Goal: Task Accomplishment & Management: Complete application form

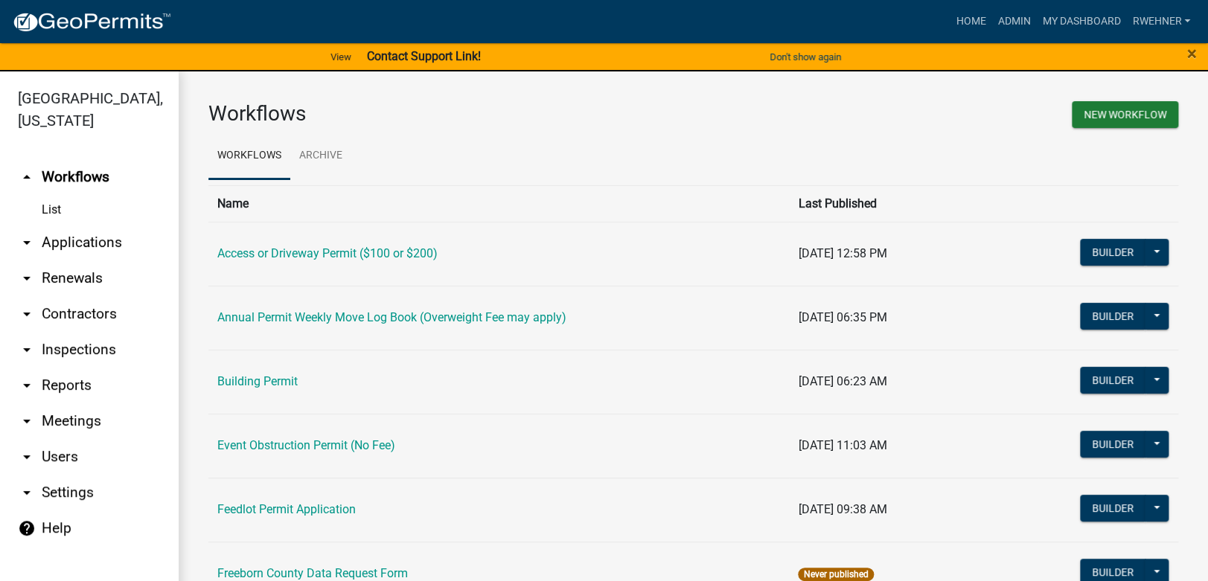
click at [436, 57] on strong "Contact Support Link!" at bounding box center [423, 56] width 114 height 14
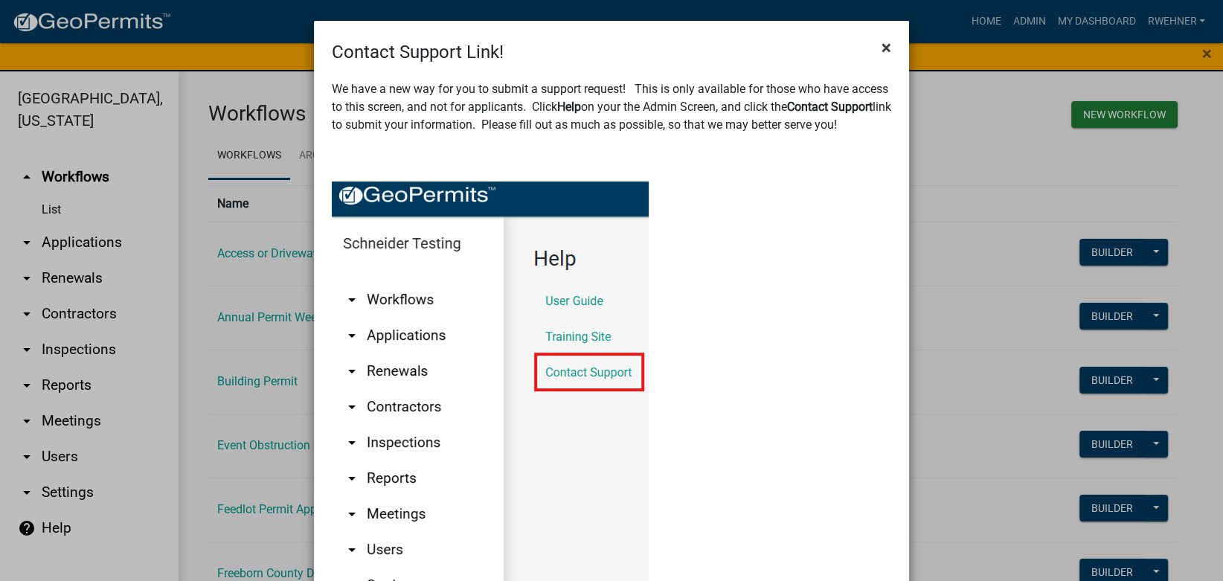
click at [873, 51] on button "×" at bounding box center [886, 48] width 33 height 42
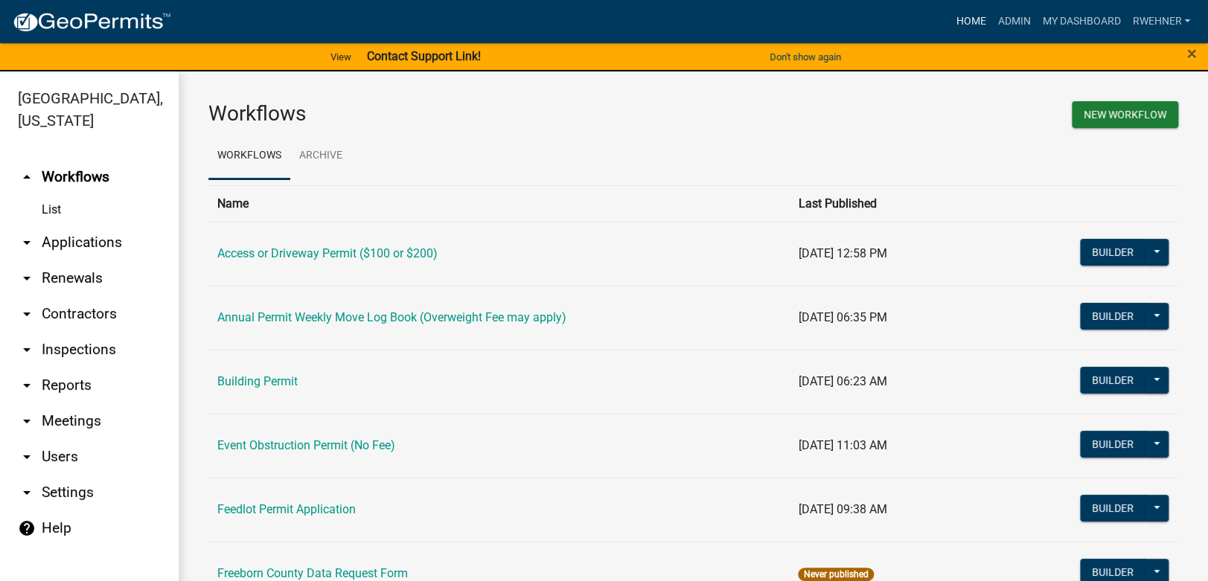
click at [970, 19] on link "Home" at bounding box center [971, 21] width 42 height 28
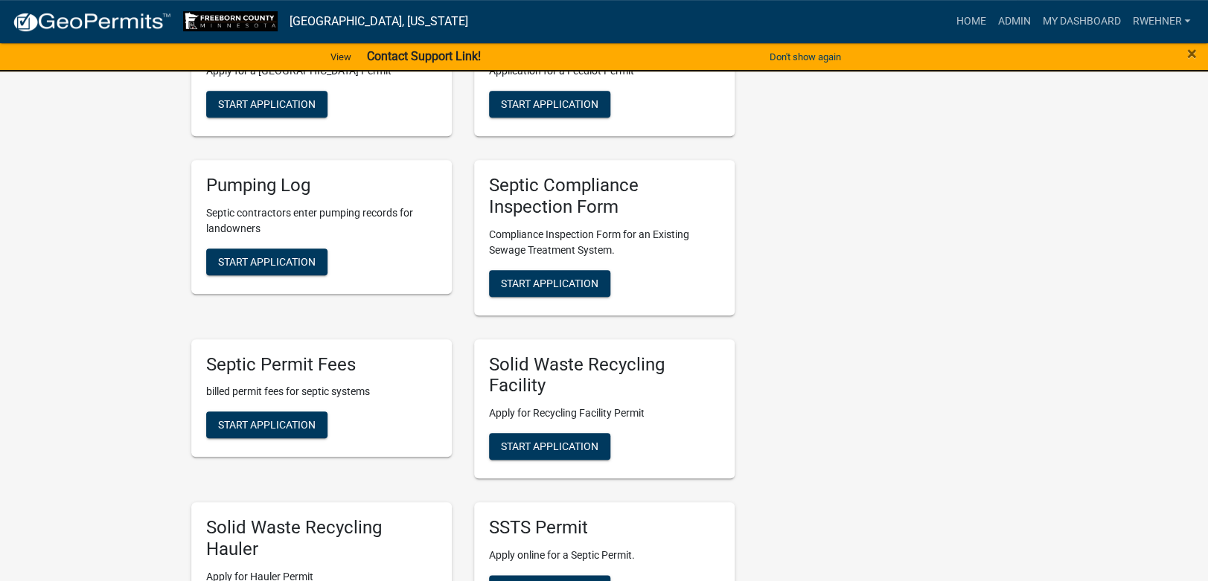
scroll to position [391, 0]
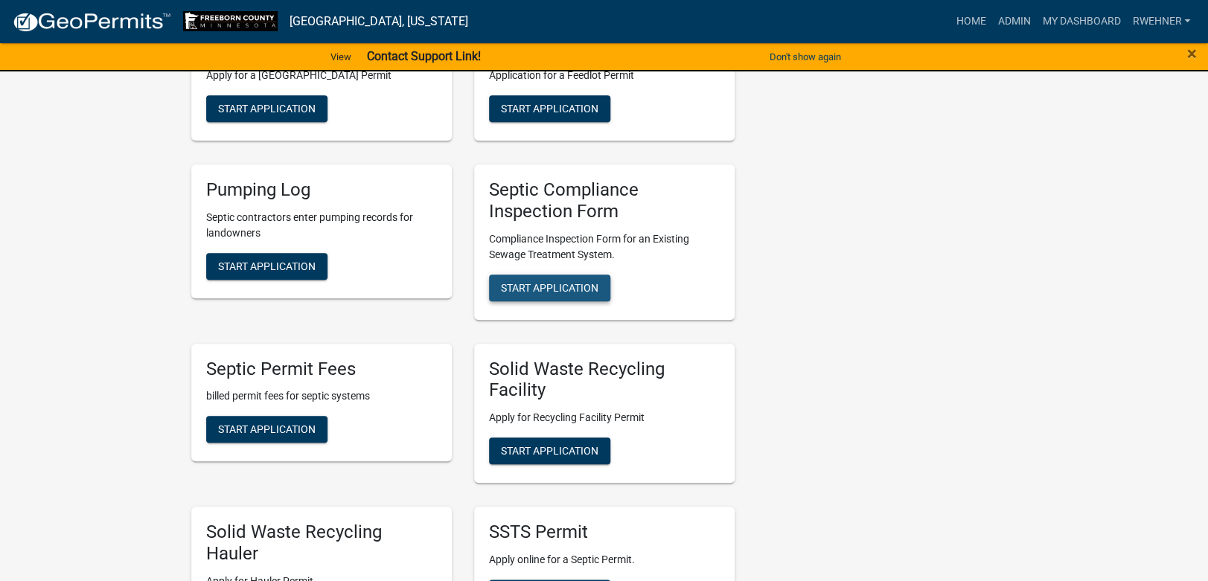
click at [550, 289] on span "Start Application" at bounding box center [549, 287] width 97 height 12
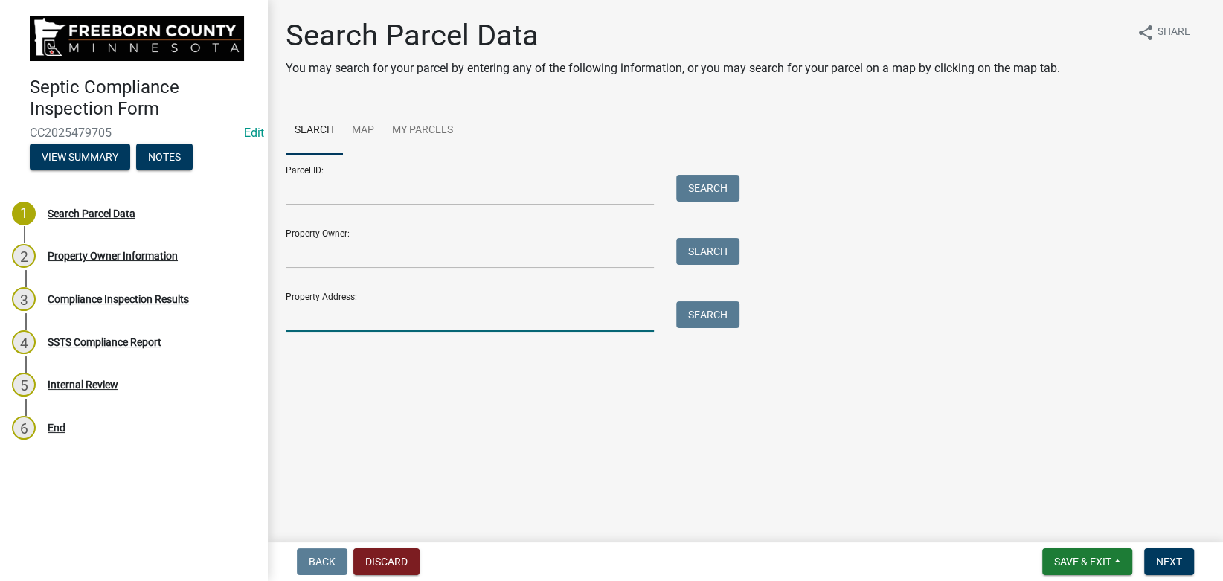
click at [353, 319] on input "Property Address:" at bounding box center [470, 316] width 368 height 31
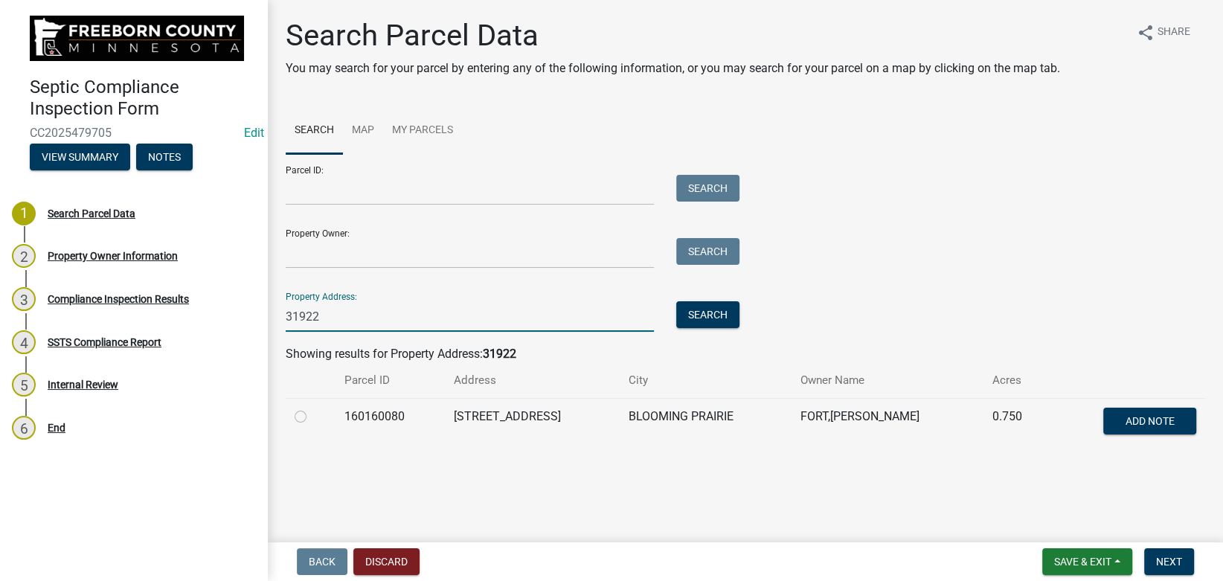
type input "31922"
click at [313, 408] on label at bounding box center [313, 408] width 0 height 0
click at [313, 415] on input "radio" at bounding box center [318, 413] width 10 height 10
radio input "true"
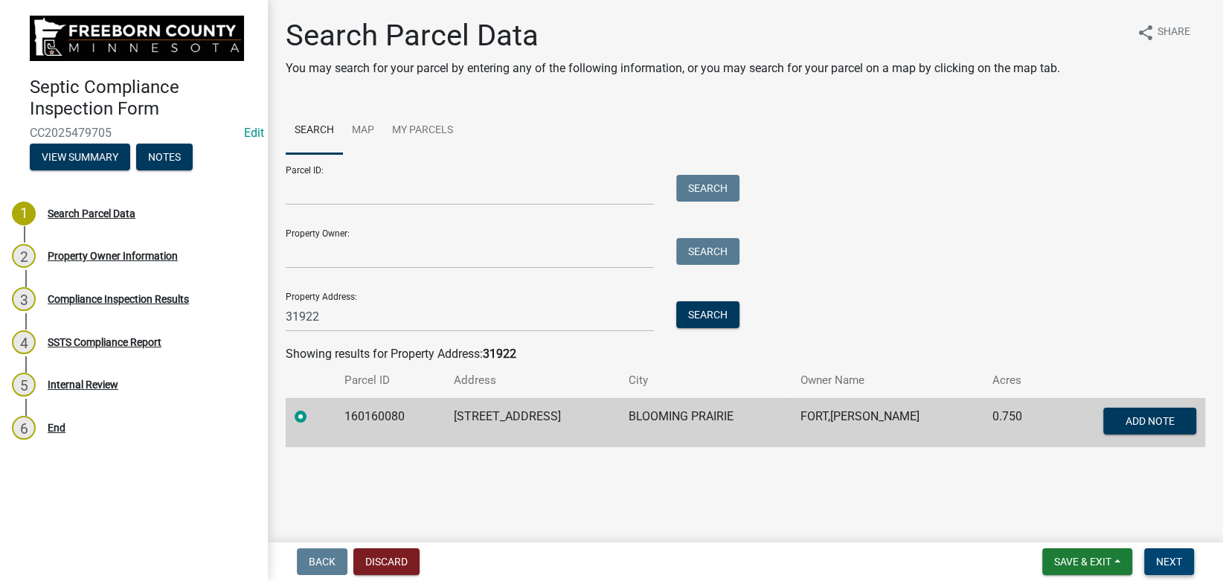
click at [1165, 561] on span "Next" at bounding box center [1169, 562] width 26 height 12
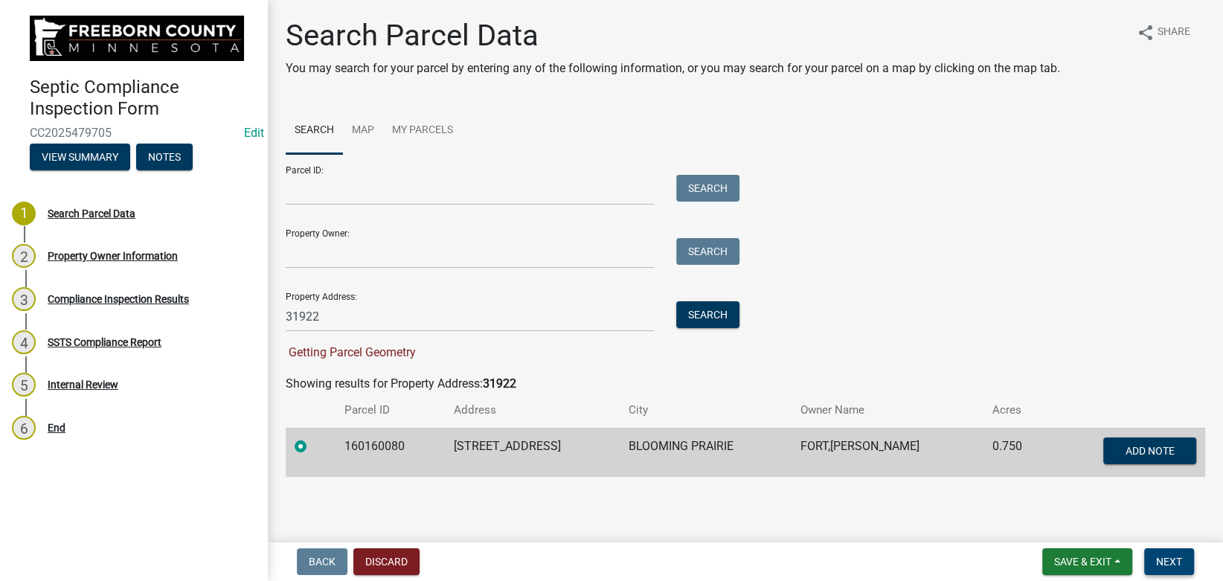
click at [1168, 557] on span "Next" at bounding box center [1169, 562] width 26 height 12
click at [313, 438] on label at bounding box center [313, 438] width 0 height 0
click at [313, 445] on input "radio" at bounding box center [318, 443] width 10 height 10
click at [1171, 558] on span "Next" at bounding box center [1169, 562] width 26 height 12
click at [693, 317] on button "Search" at bounding box center [707, 314] width 63 height 27
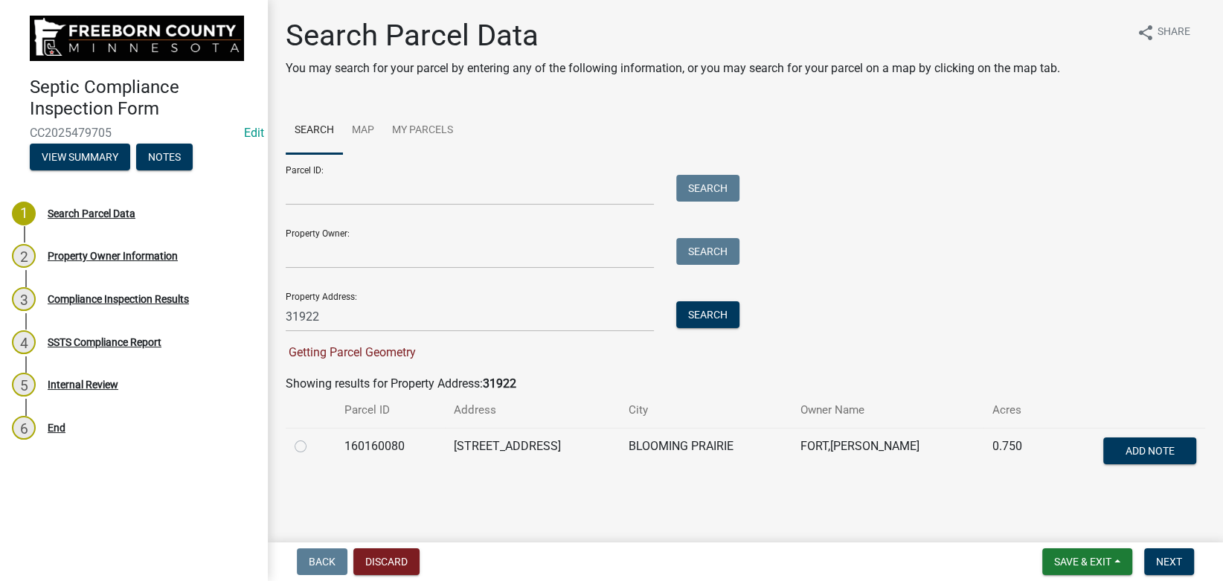
click at [313, 438] on label at bounding box center [313, 438] width 0 height 0
click at [313, 447] on input "radio" at bounding box center [318, 443] width 10 height 10
radio input "true"
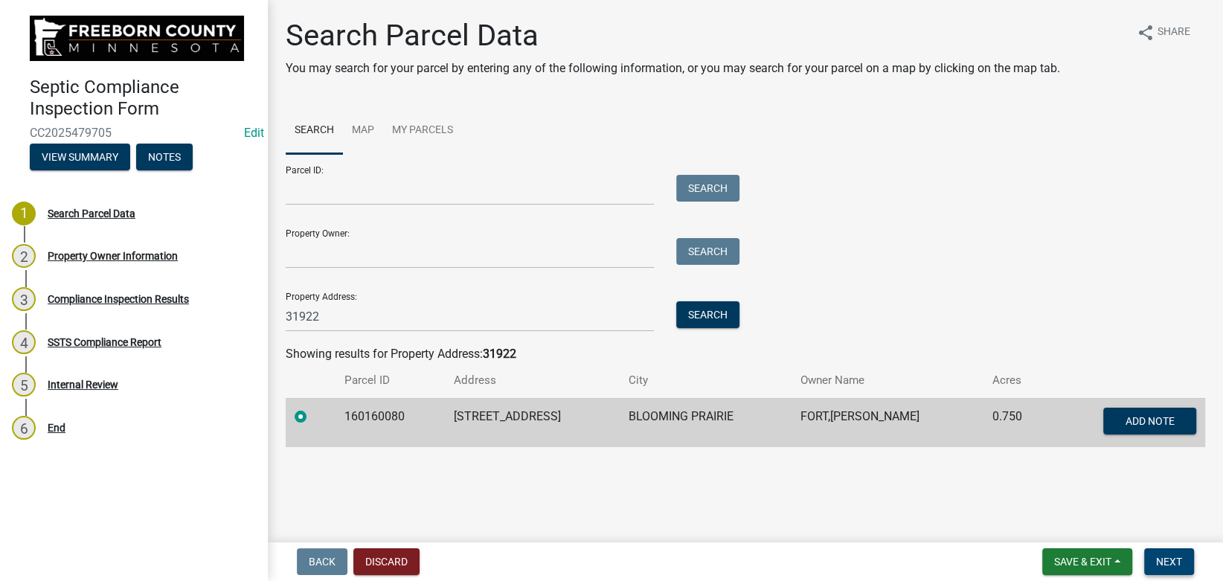
click at [1165, 566] on span "Next" at bounding box center [1169, 562] width 26 height 12
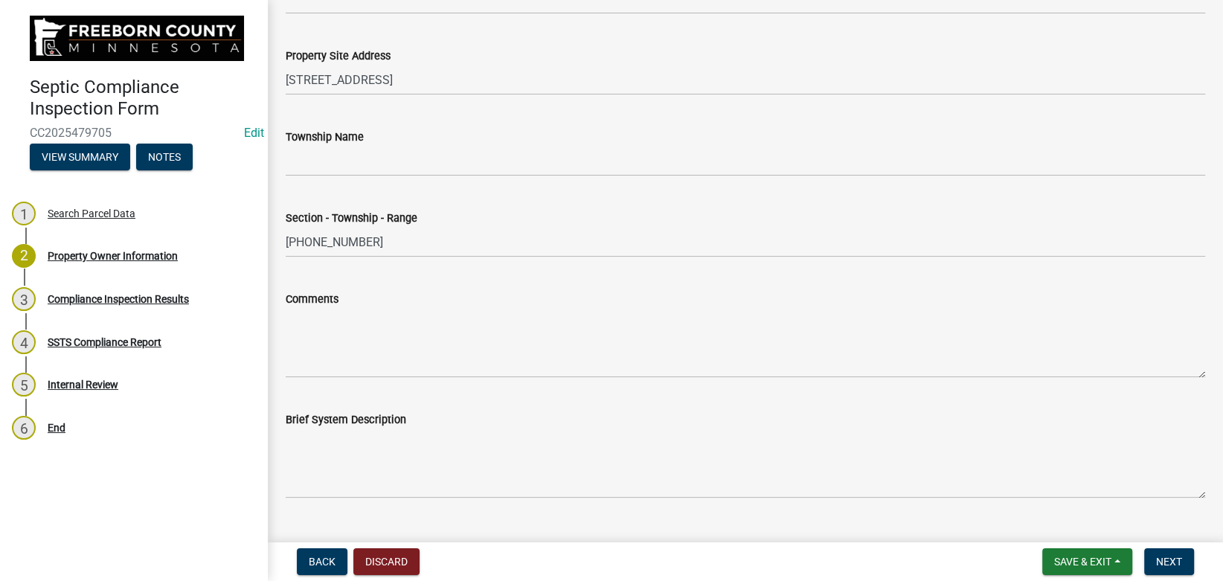
scroll to position [718, 0]
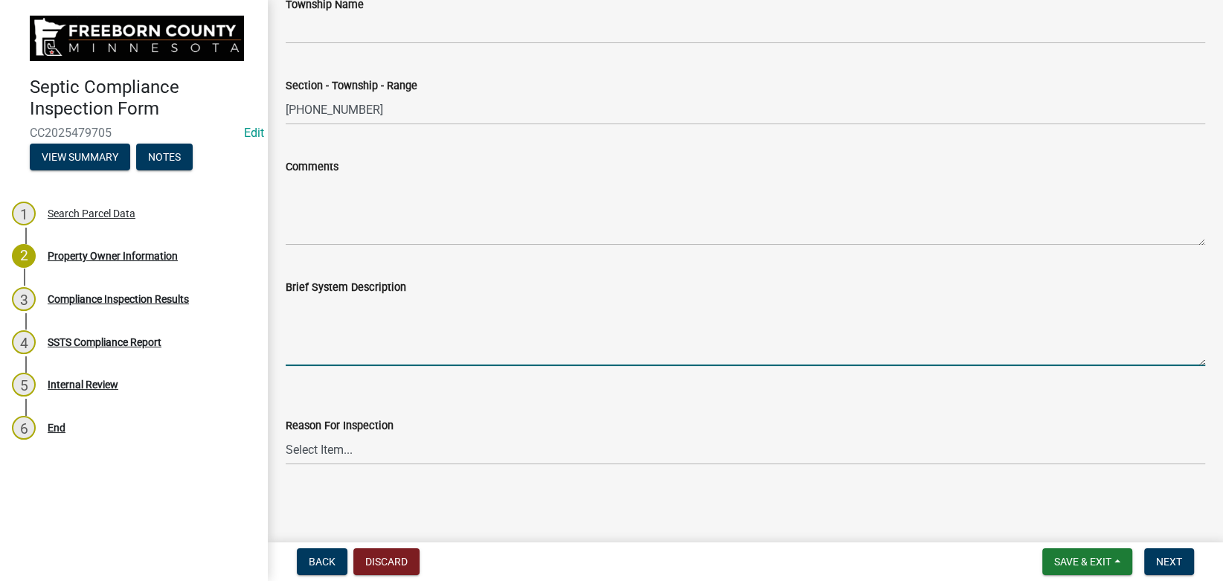
click at [327, 330] on textarea "Brief System Description" at bounding box center [746, 331] width 920 height 70
type textarea "1000 septic, 500 pump tank to mound"
click at [286, 435] on select "Select Item... Property Sale Required for Permit County Compliance Inventory (C…" at bounding box center [746, 450] width 920 height 31
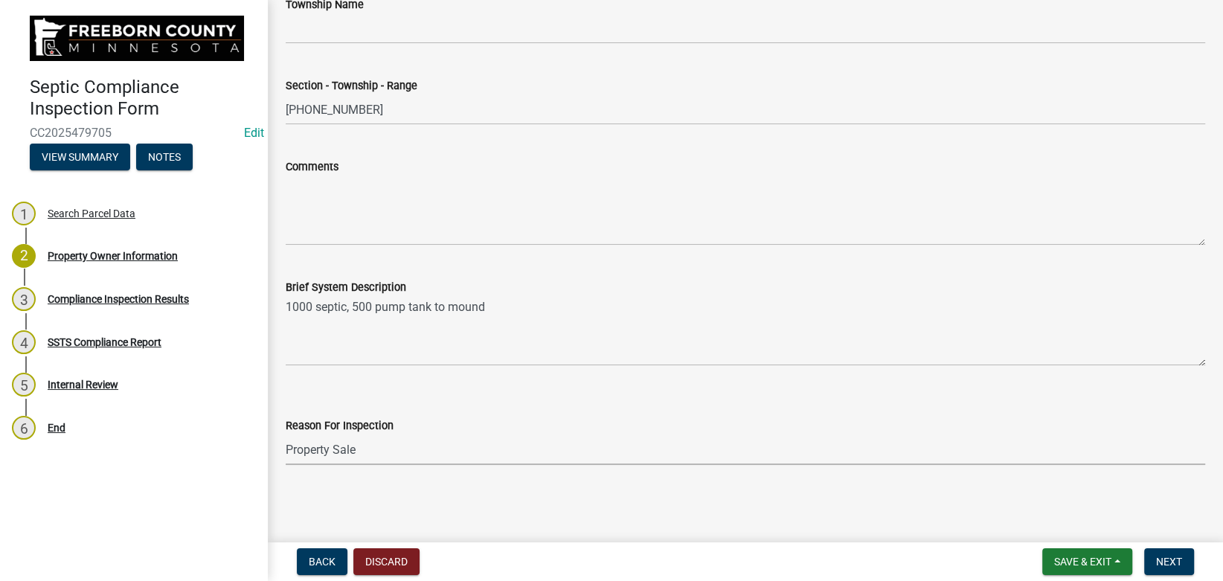
click option "Property Sale" at bounding box center [0, 0] width 0 height 0
select select "d6fd99ce-8a43-4bcf-938d-761da4bf36de"
click at [1171, 561] on span "Next" at bounding box center [1169, 562] width 26 height 12
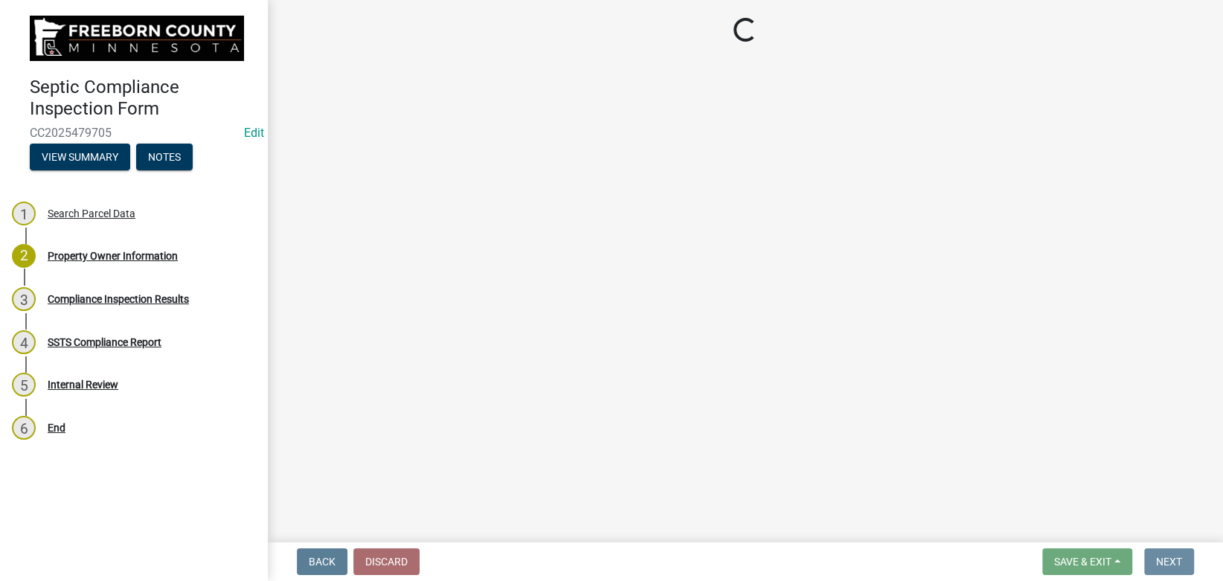
scroll to position [0, 0]
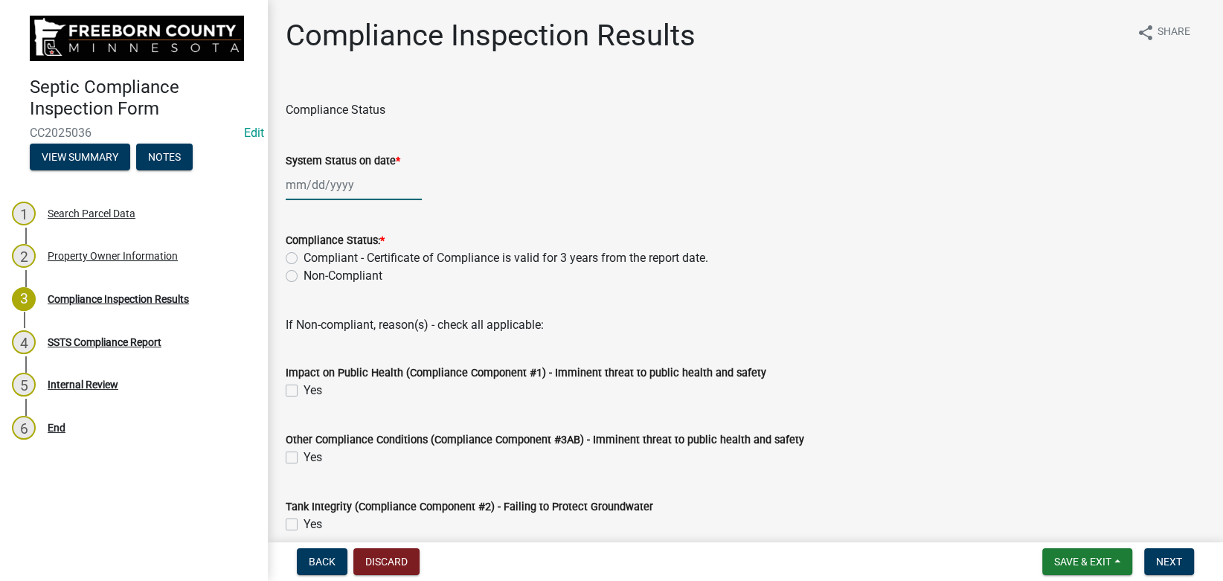
click at [302, 183] on input "System Status on date *" at bounding box center [354, 185] width 136 height 31
select select "9"
select select "2025"
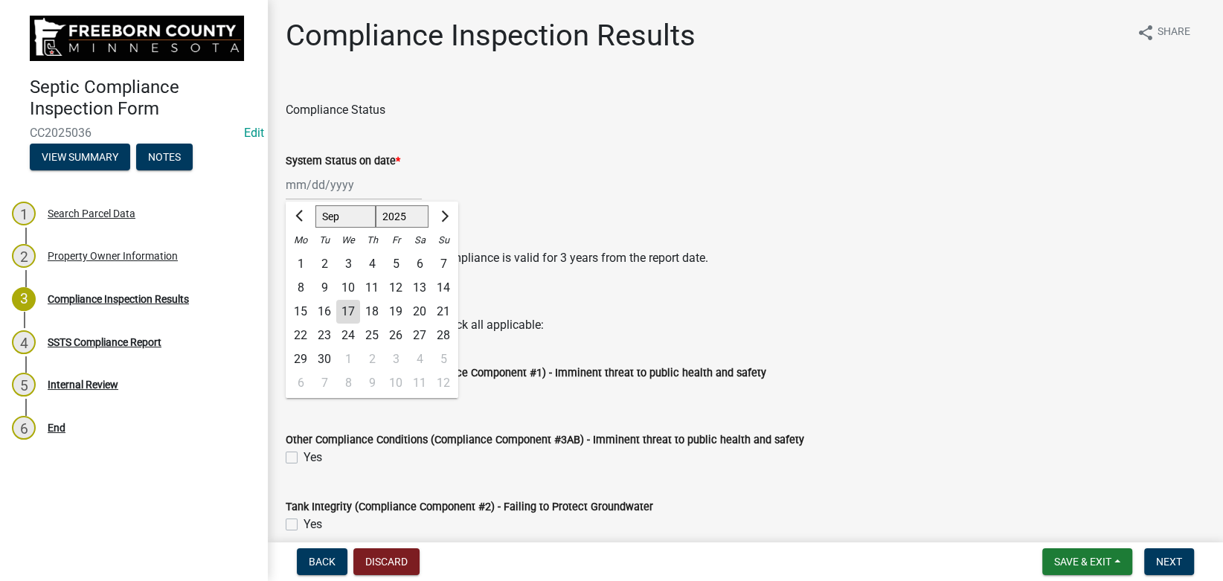
click at [302, 313] on div "15" at bounding box center [301, 312] width 24 height 24
type input "[DATE]"
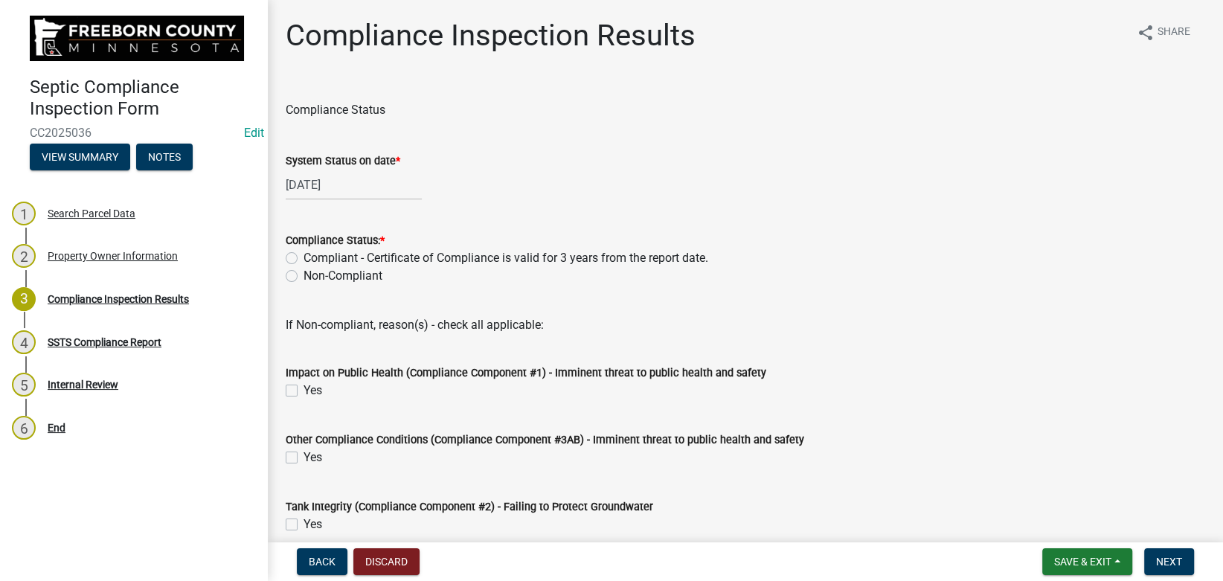
click at [304, 257] on label "Compliant - Certificate of Compliance is valid for 3 years from the report date." at bounding box center [506, 258] width 405 height 18
click at [304, 257] on input "Compliant - Certificate of Compliance is valid for 3 years from the report date." at bounding box center [309, 254] width 10 height 10
radio input "true"
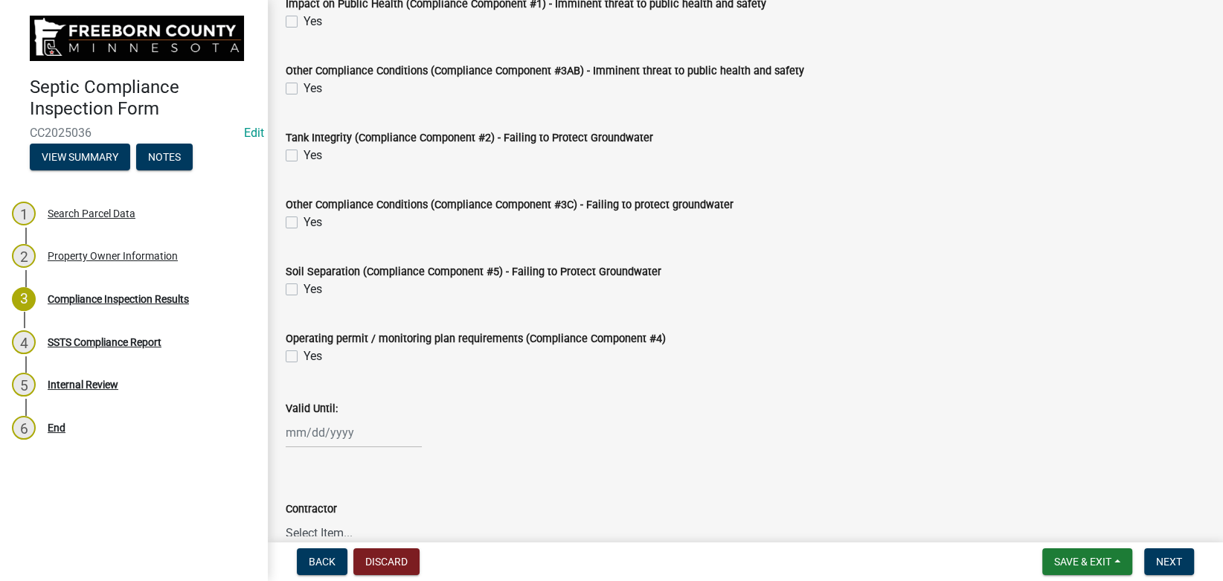
scroll to position [502, 0]
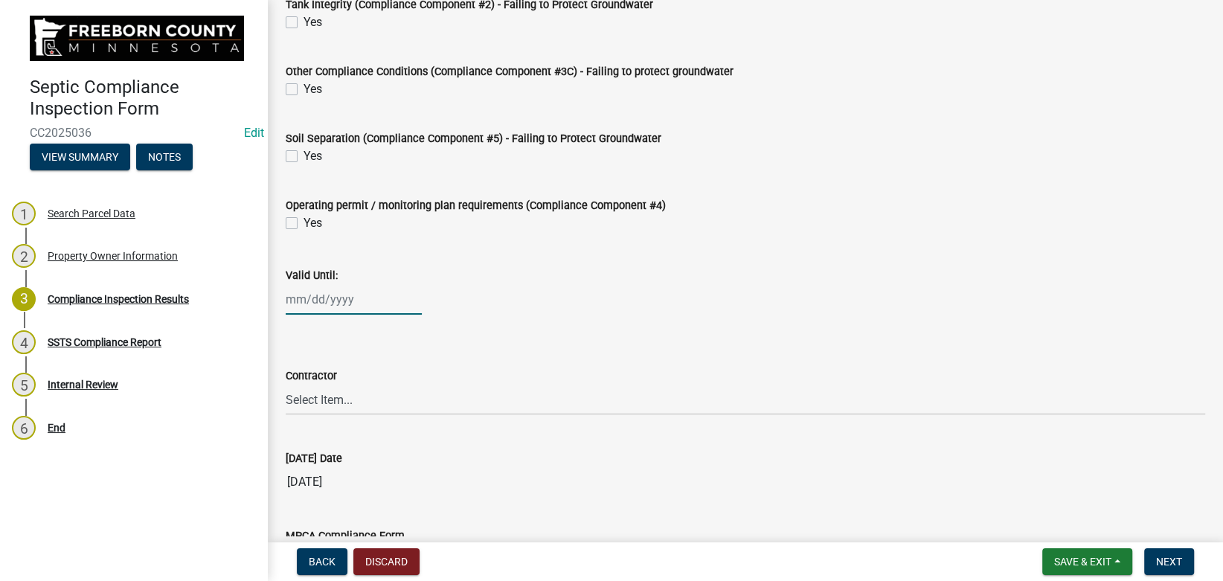
click at [315, 293] on input "Valid Until:" at bounding box center [354, 299] width 136 height 31
select select "9"
select select "2025"
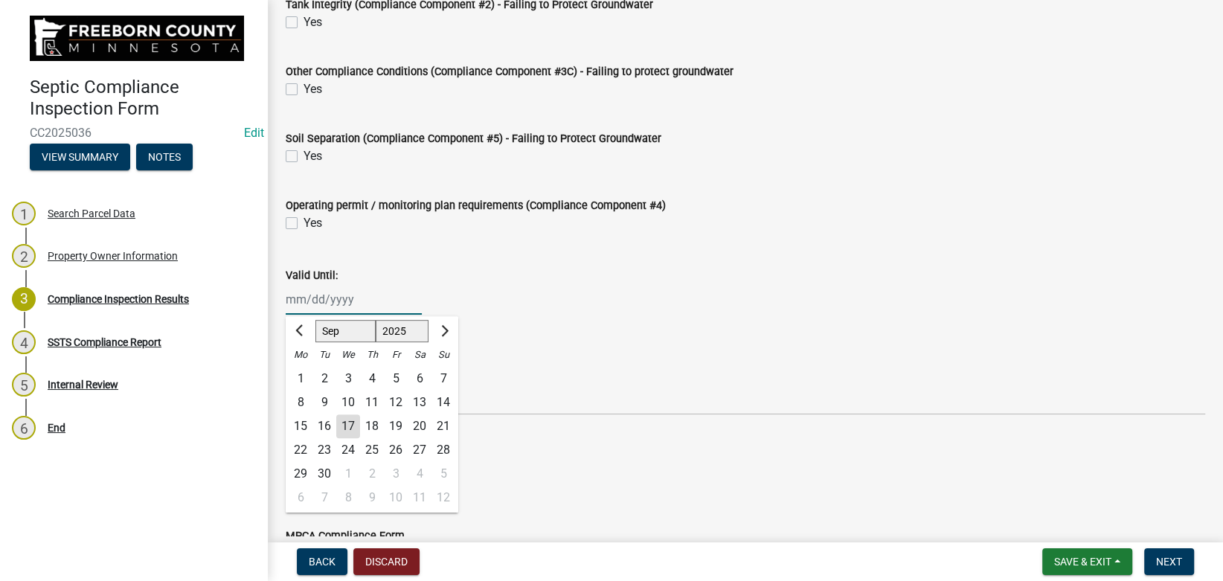
click at [319, 300] on input "Valid Until:" at bounding box center [354, 299] width 136 height 31
type input "[DATE]"
click at [432, 260] on div "Valid Until: [DATE] Jan Feb Mar Apr May Jun [DATE] Aug Sep Oct Nov [DATE] 1526 …" at bounding box center [746, 280] width 920 height 69
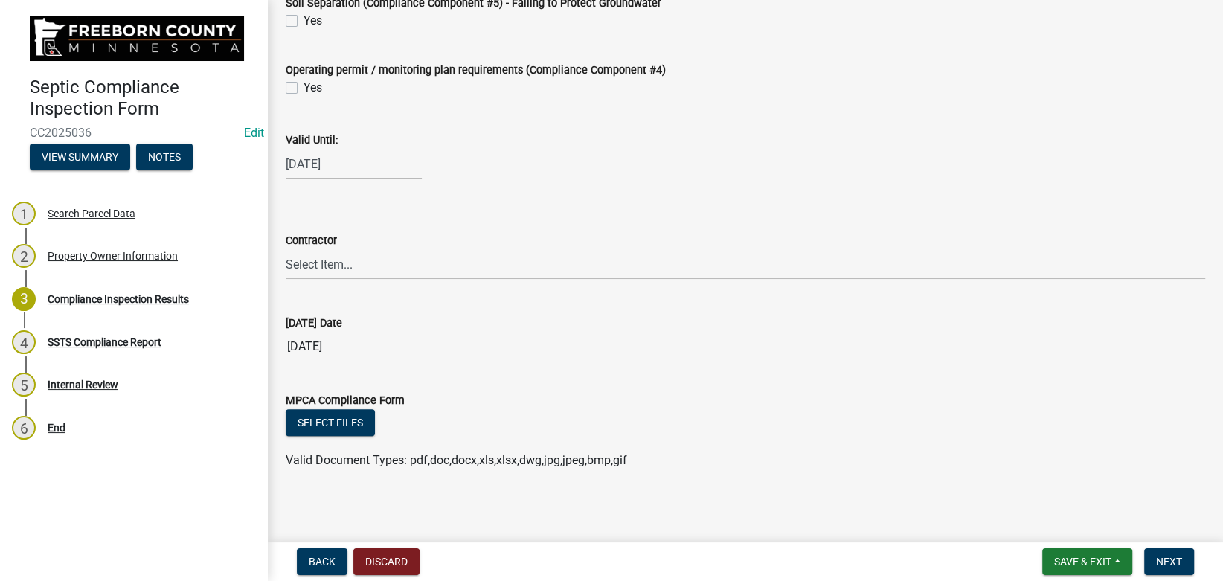
scroll to position [642, 0]
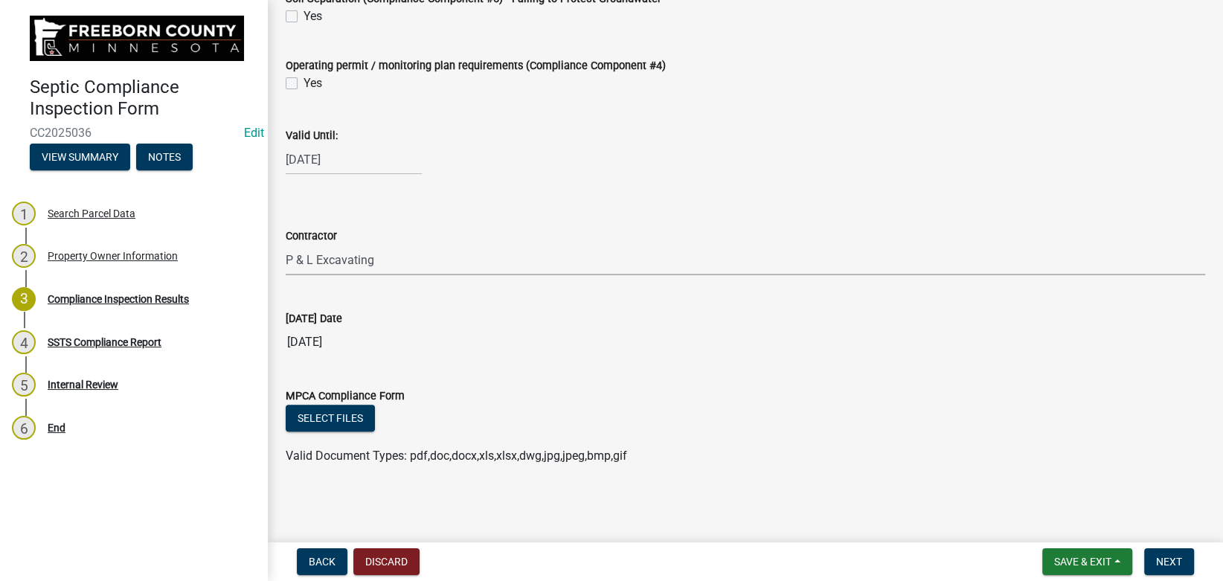
click option "P & L Excavating" at bounding box center [0, 0] width 0 height 0
select select "a4b440af-86cc-4e74-8744-b4ec83ffff55"
click at [1173, 561] on span "Next" at bounding box center [1169, 562] width 26 height 12
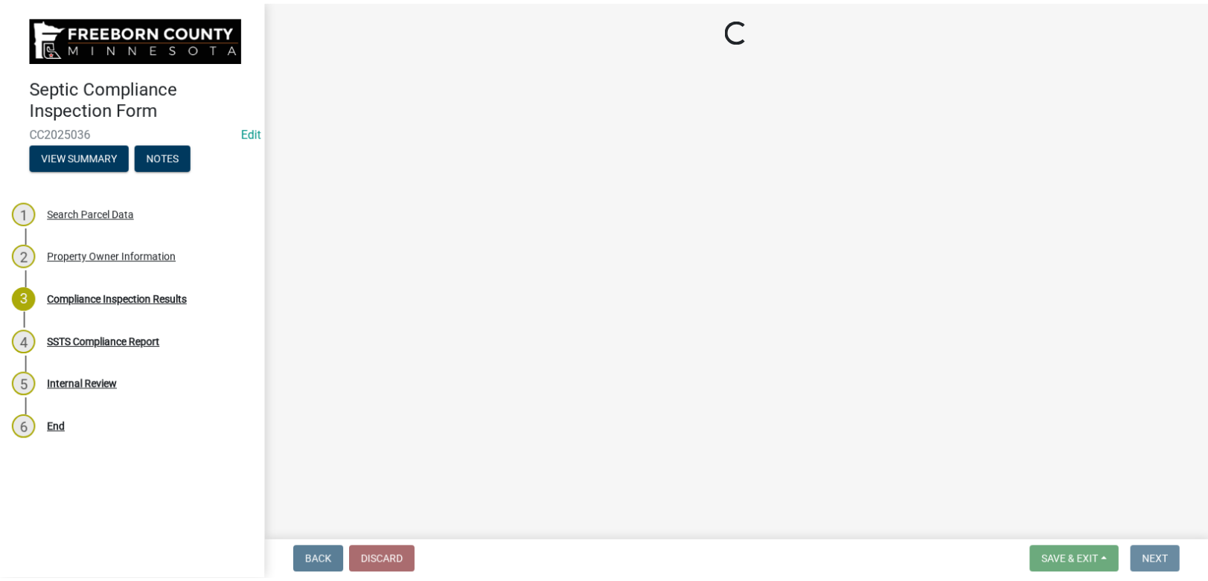
scroll to position [0, 0]
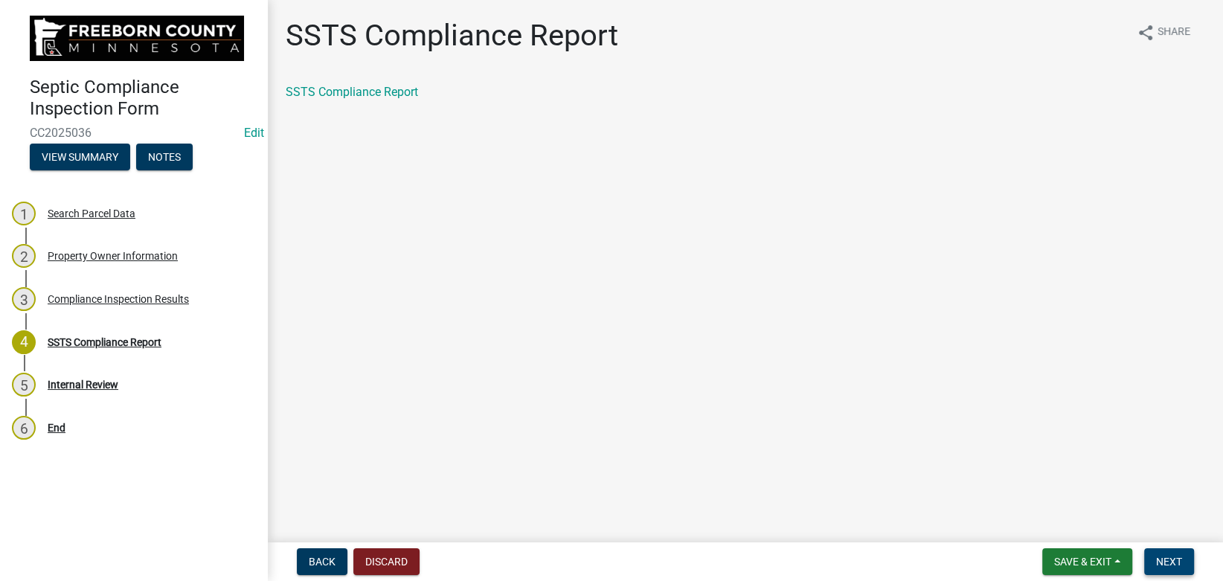
click at [1156, 558] on span "Next" at bounding box center [1169, 562] width 26 height 12
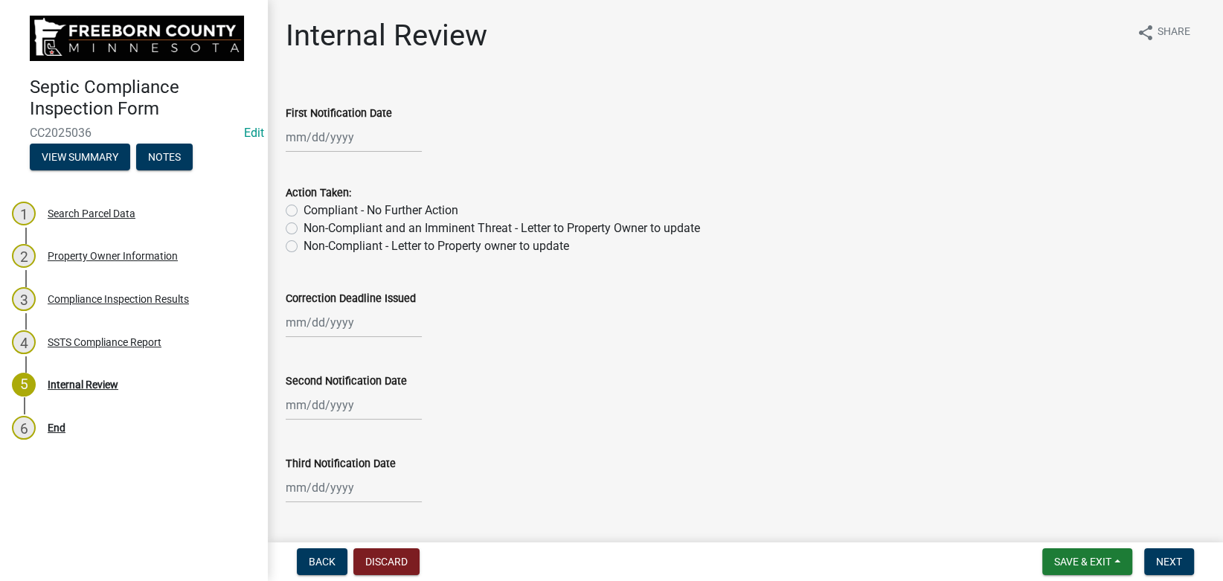
click at [434, 197] on div "Action Taken:" at bounding box center [746, 193] width 920 height 18
click at [429, 211] on label "Compliant - No Further Action" at bounding box center [381, 211] width 155 height 18
click at [313, 211] on input "Compliant - No Further Action" at bounding box center [309, 207] width 10 height 10
radio input "true"
click at [1171, 568] on span "Next" at bounding box center [1169, 562] width 26 height 12
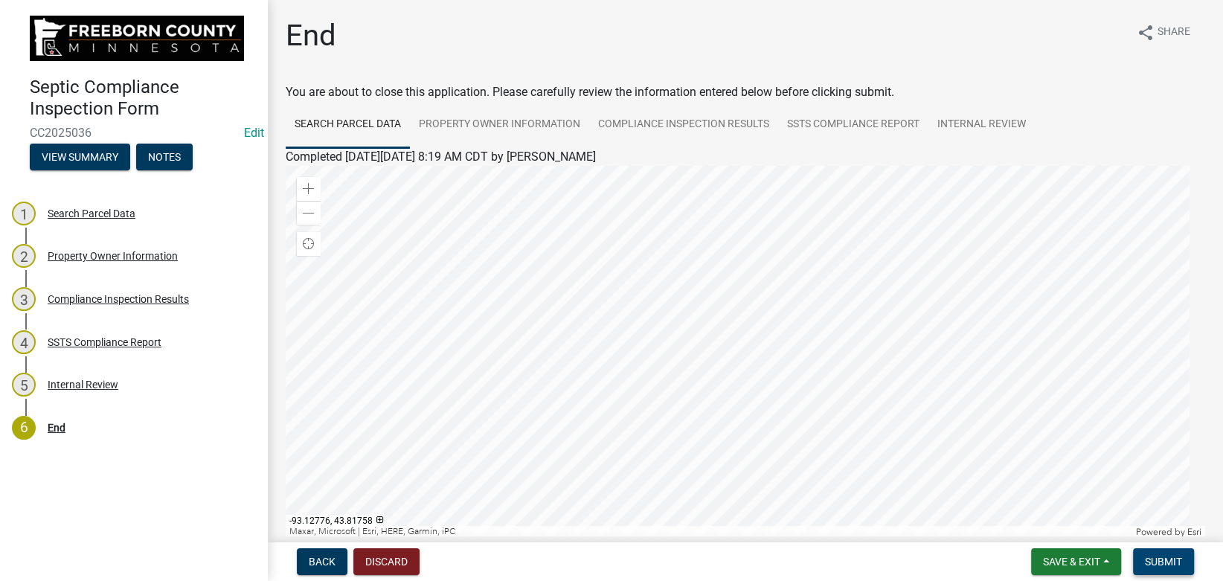
click at [1165, 564] on span "Submit" at bounding box center [1163, 562] width 37 height 12
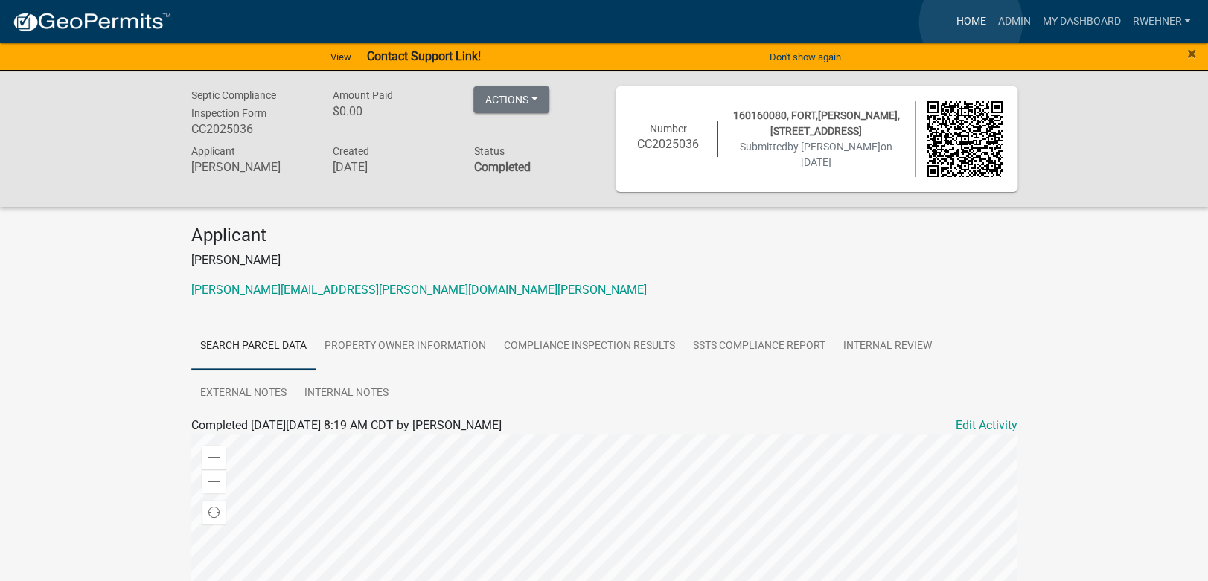
click at [970, 22] on link "Home" at bounding box center [971, 21] width 42 height 28
